Goal: Task Accomplishment & Management: Manage account settings

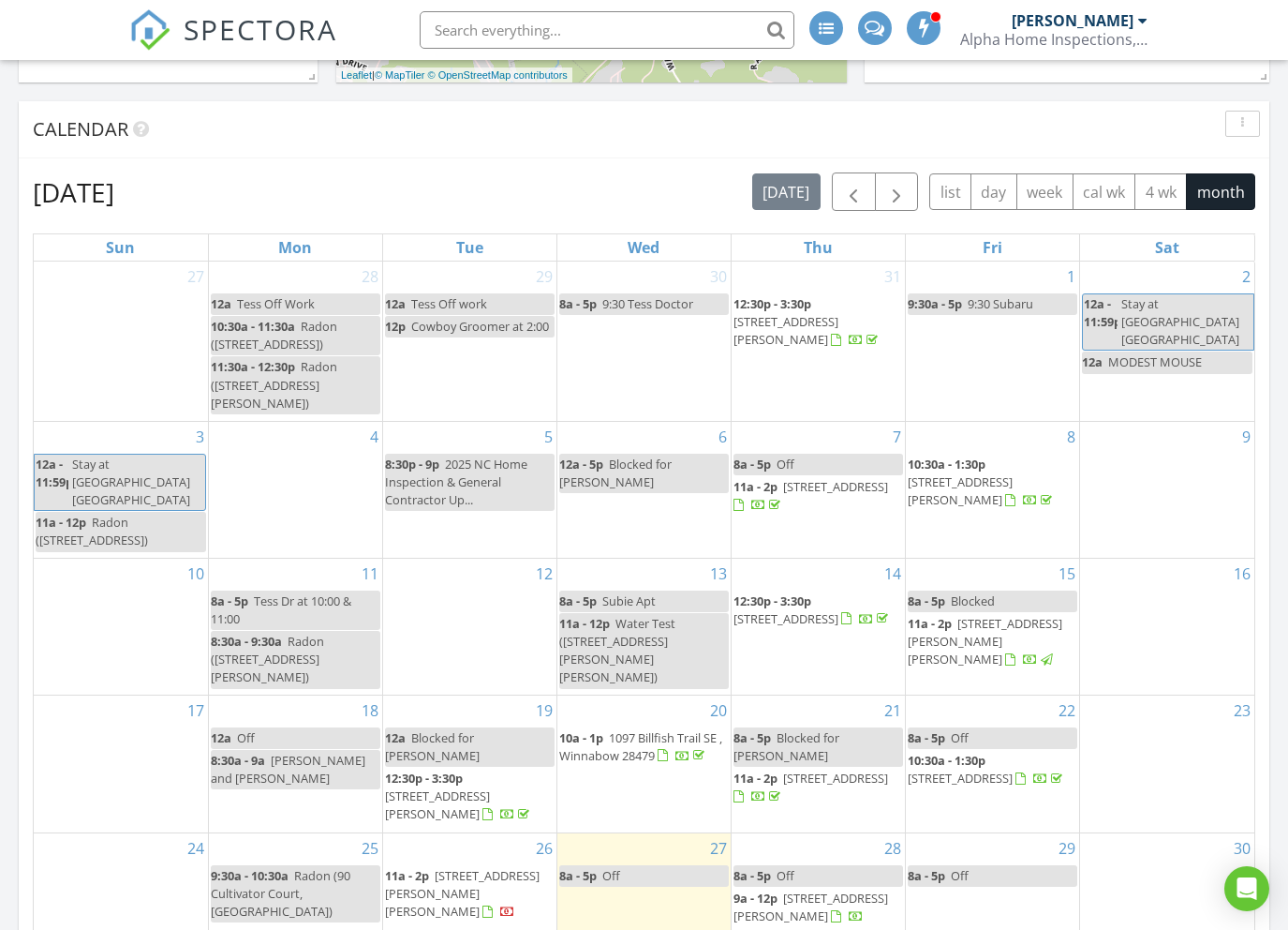
scroll to position [1375, 0]
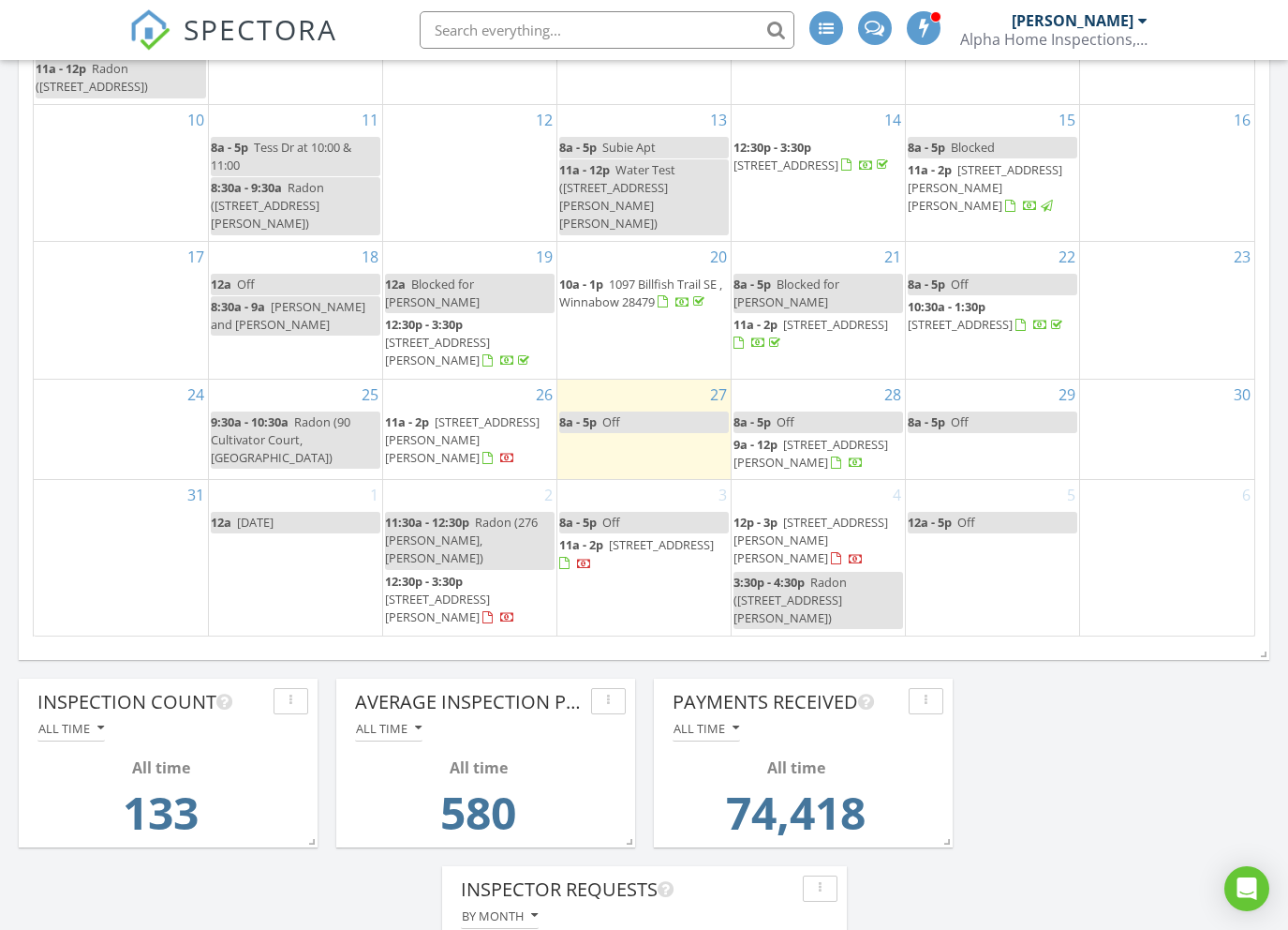
click at [613, 553] on span "7204 Westworth Dr, WILLOW SPRING 27592" at bounding box center [662, 544] width 105 height 17
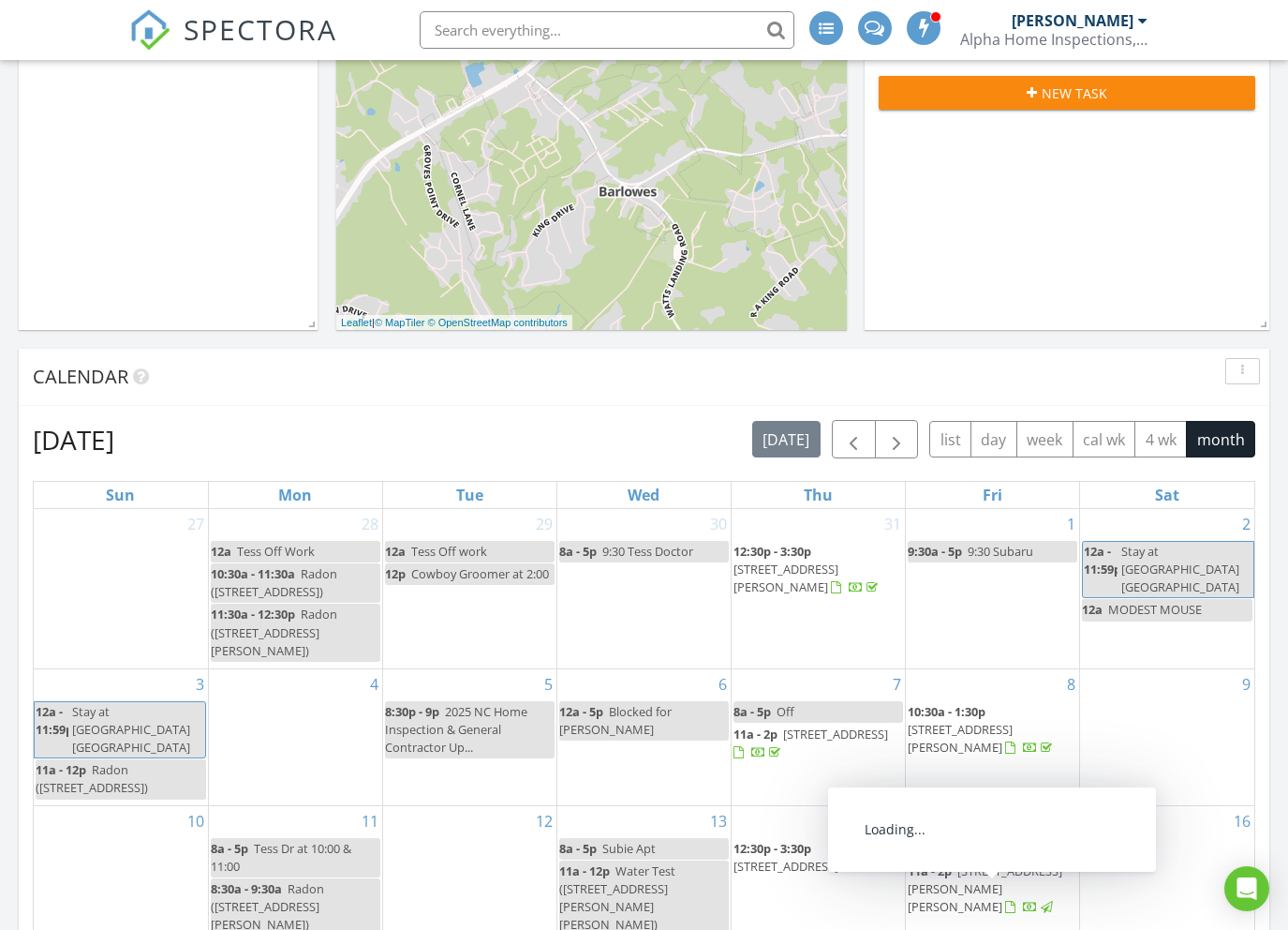
scroll to position [287, 0]
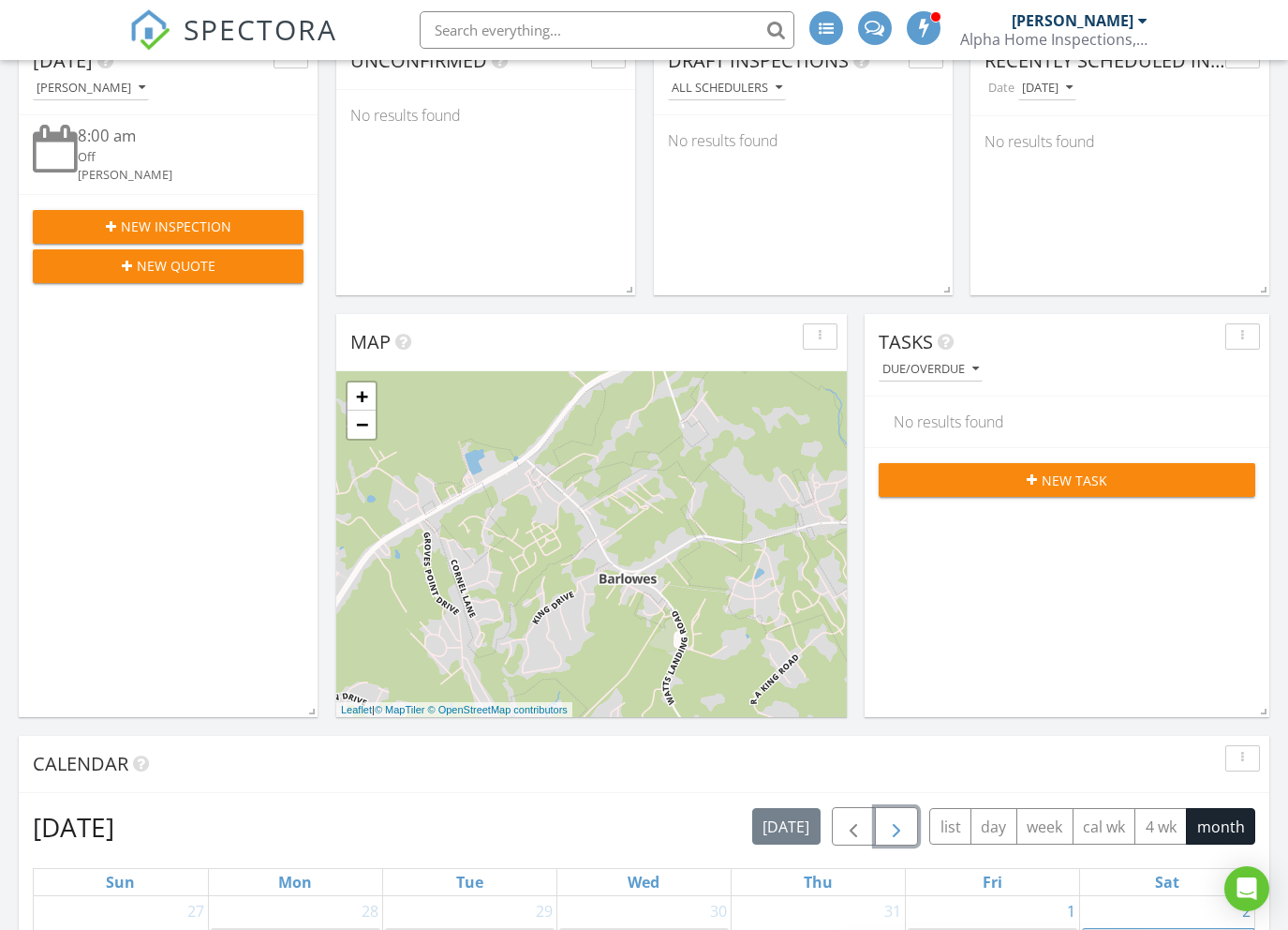
click at [901, 808] on button "button" at bounding box center [897, 826] width 44 height 38
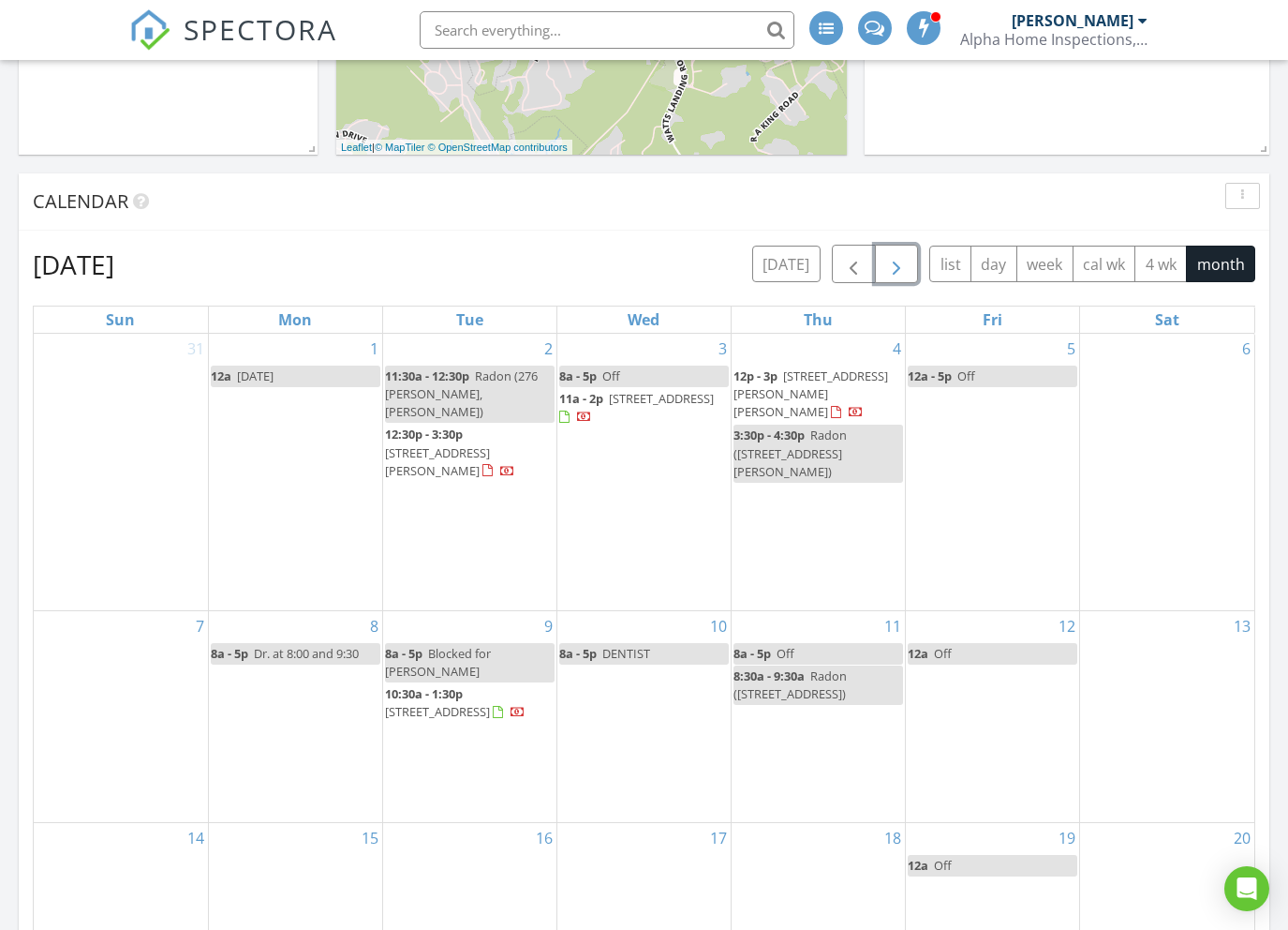
scroll to position [855, 0]
